Goal: Information Seeking & Learning: Find specific fact

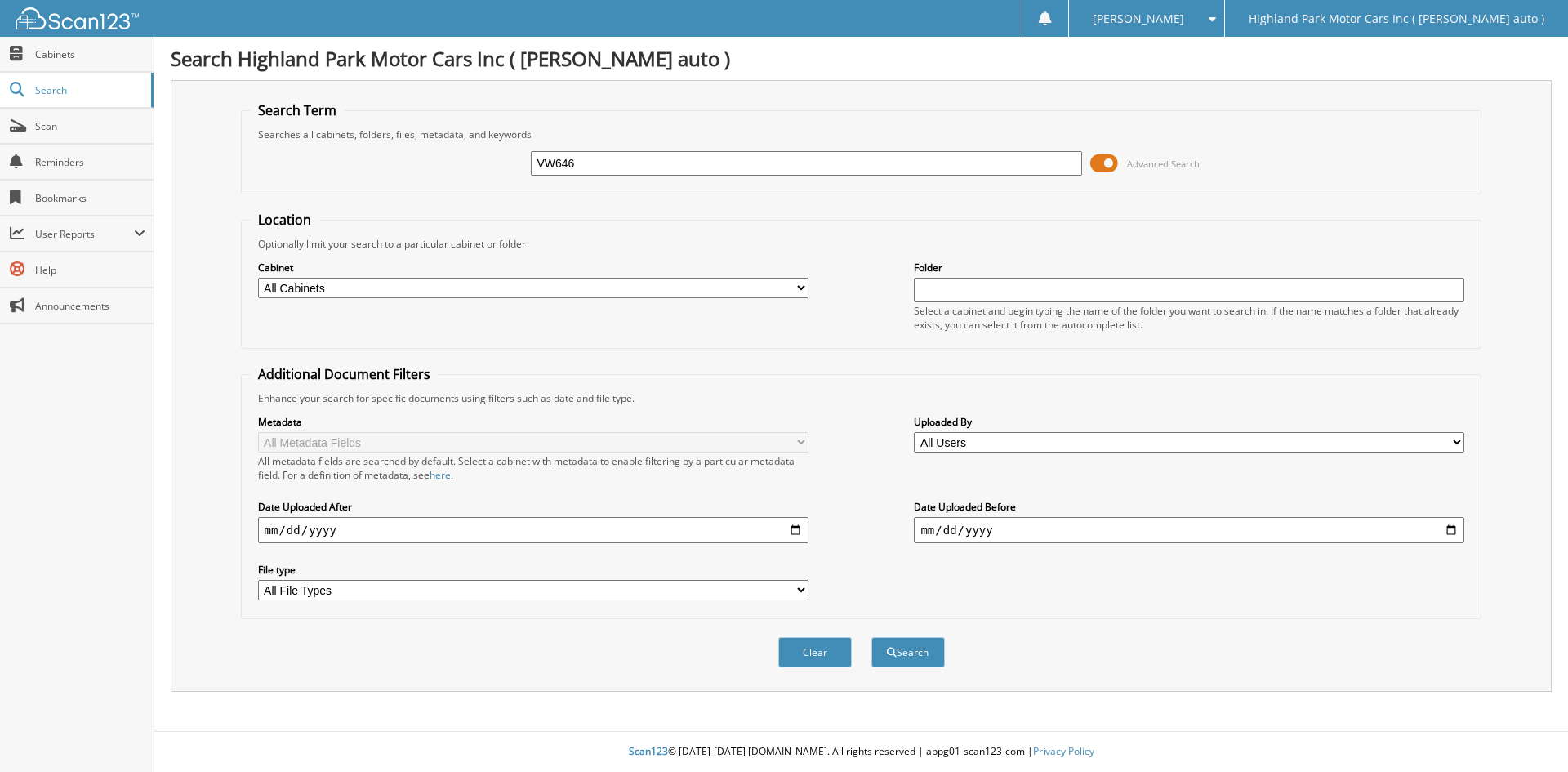
type input "VW646"
click at [872, 637] on button "Search" at bounding box center [908, 651] width 74 height 30
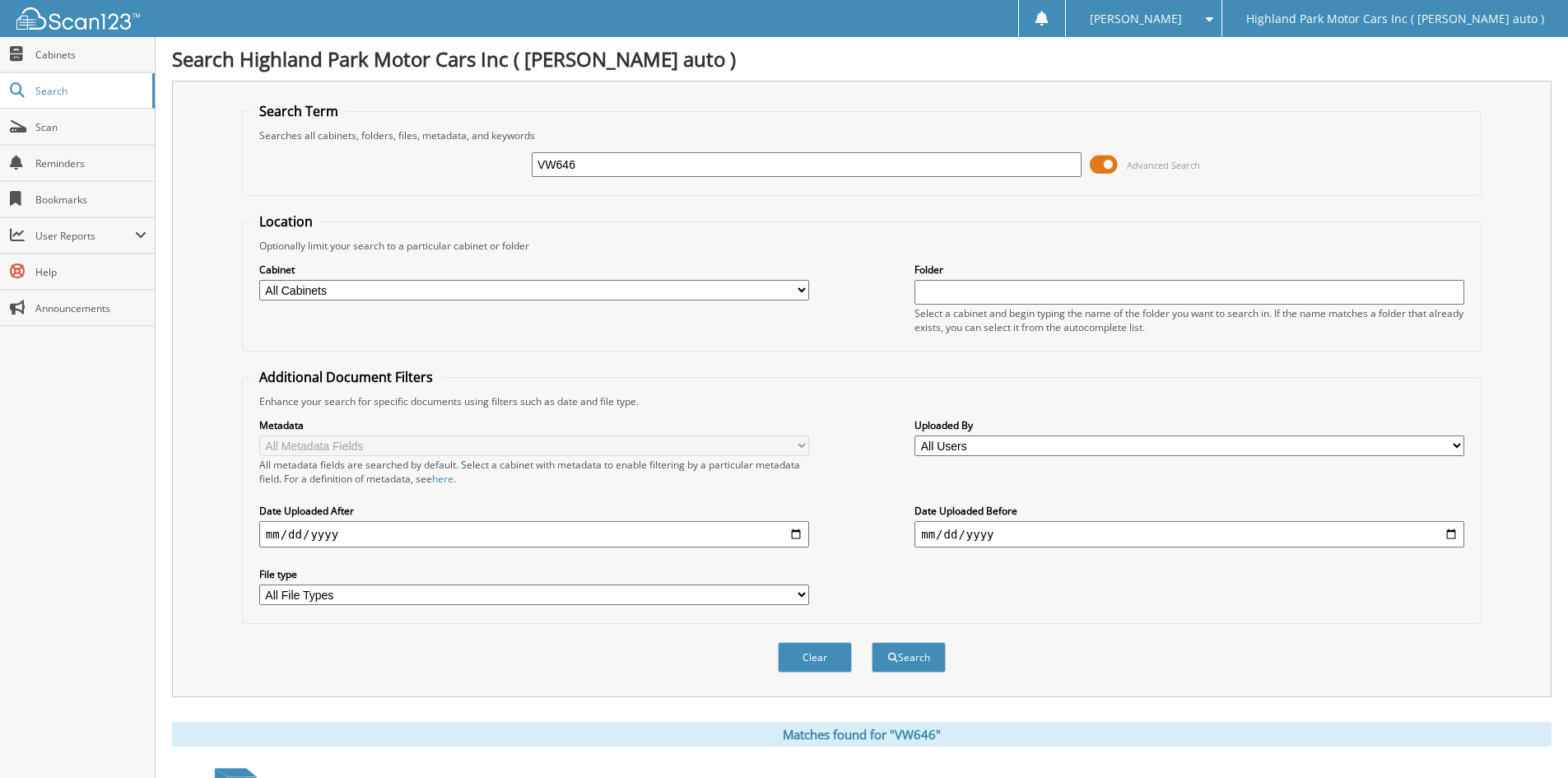
click at [554, 160] on input "VW646" at bounding box center [807, 164] width 550 height 25
type input "VW11646"
click at [872, 642] on button "Search" at bounding box center [909, 656] width 74 height 31
click at [1107, 170] on span at bounding box center [1104, 164] width 28 height 25
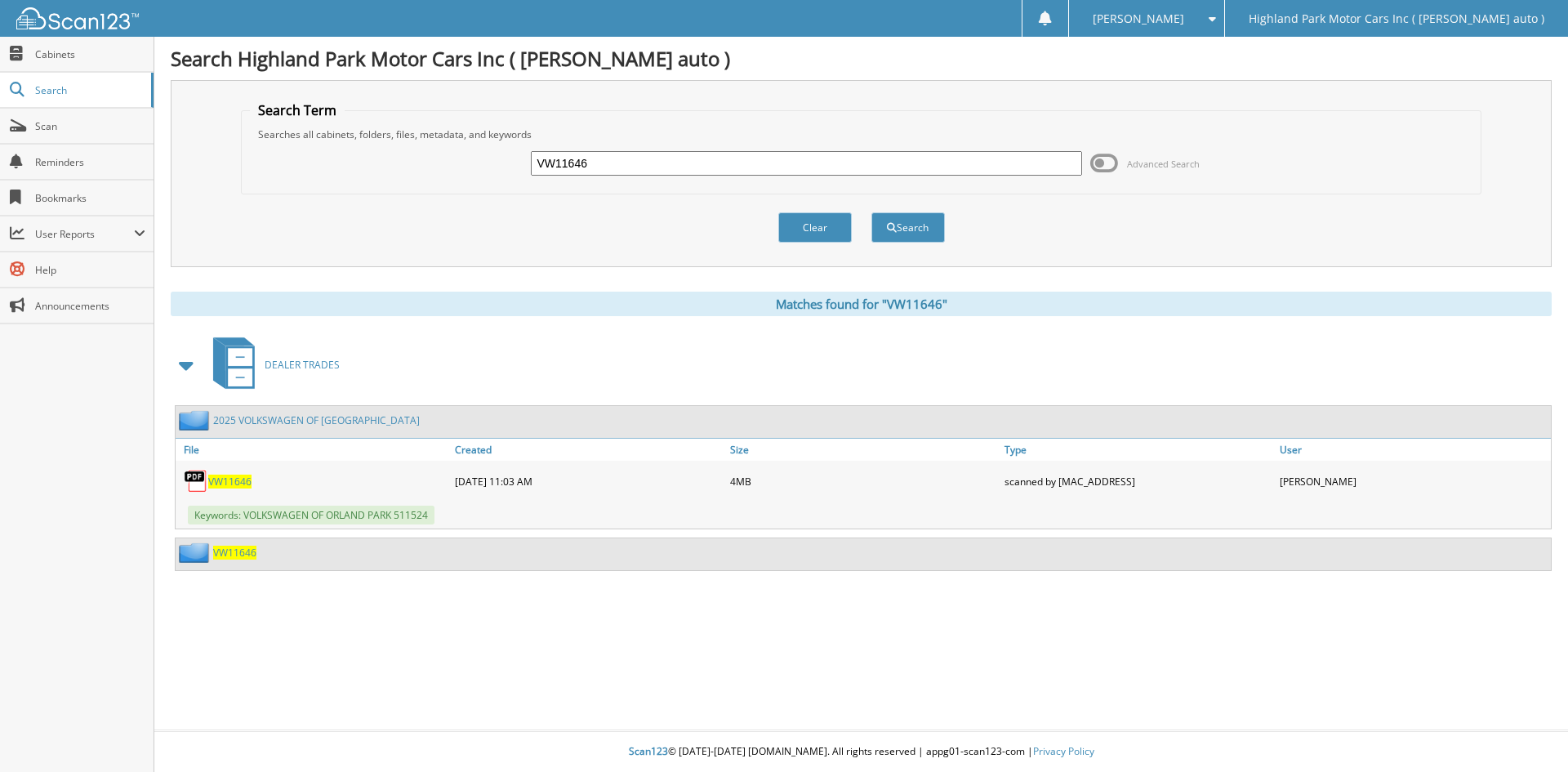
click at [267, 416] on link "2025 VOLKSWAGEN OF ORLAND PARK" at bounding box center [316, 420] width 206 height 14
